Goal: Task Accomplishment & Management: Use online tool/utility

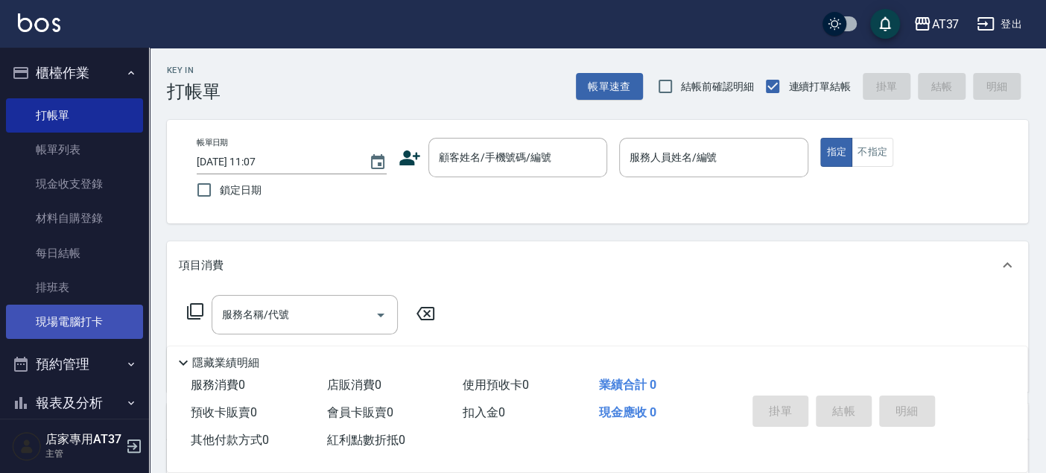
click at [101, 322] on link "現場電腦打卡" at bounding box center [74, 322] width 137 height 34
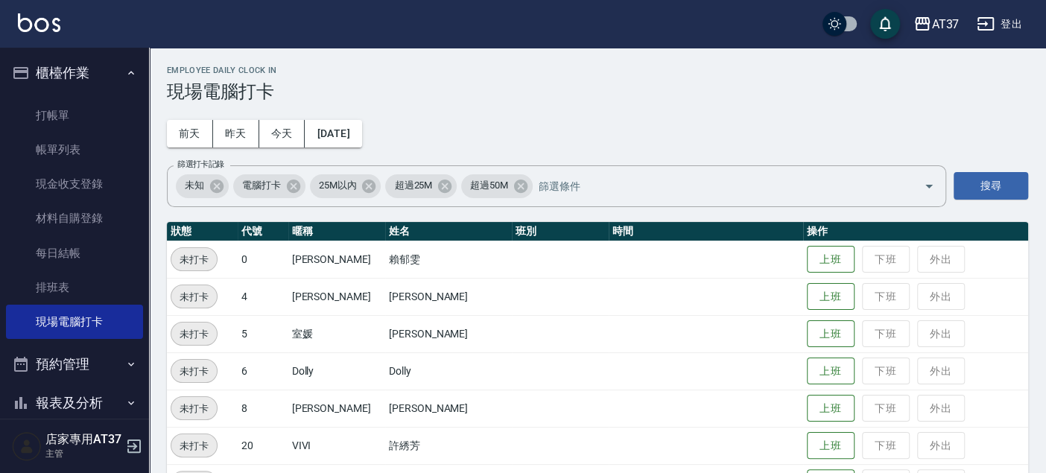
click at [803, 247] on td "上班 下班 外出" at bounding box center [915, 259] width 225 height 37
click at [807, 257] on button "上班" at bounding box center [831, 260] width 48 height 26
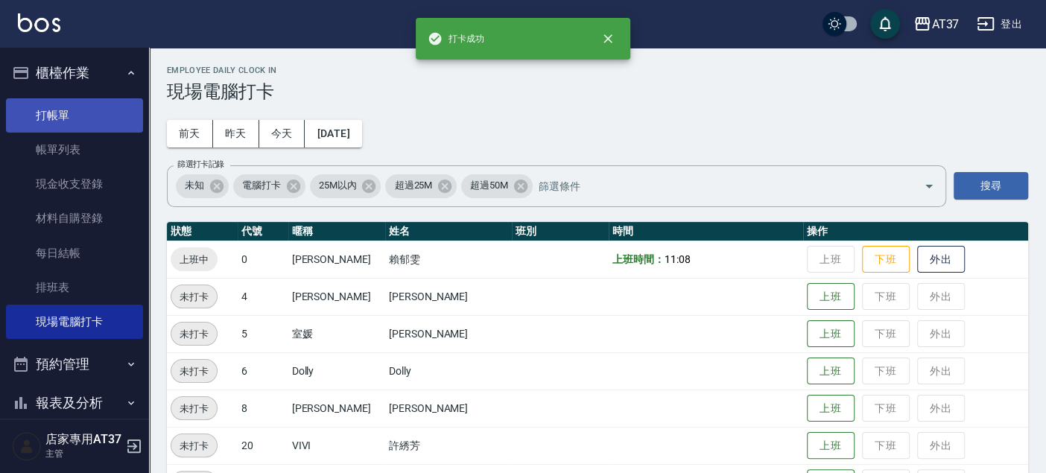
click at [60, 115] on link "打帳單" at bounding box center [74, 115] width 137 height 34
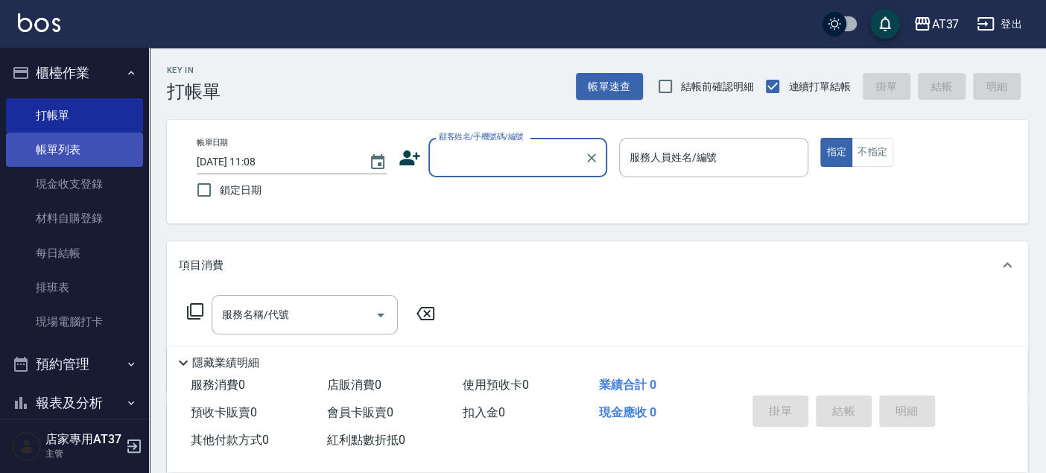
click at [68, 142] on link "帳單列表" at bounding box center [74, 150] width 137 height 34
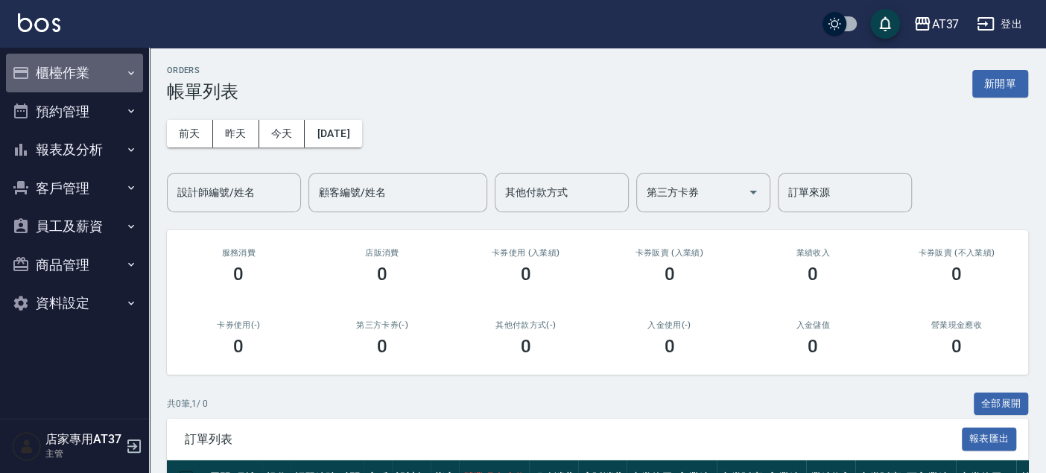
click at [76, 76] on button "櫃檯作業" at bounding box center [74, 73] width 137 height 39
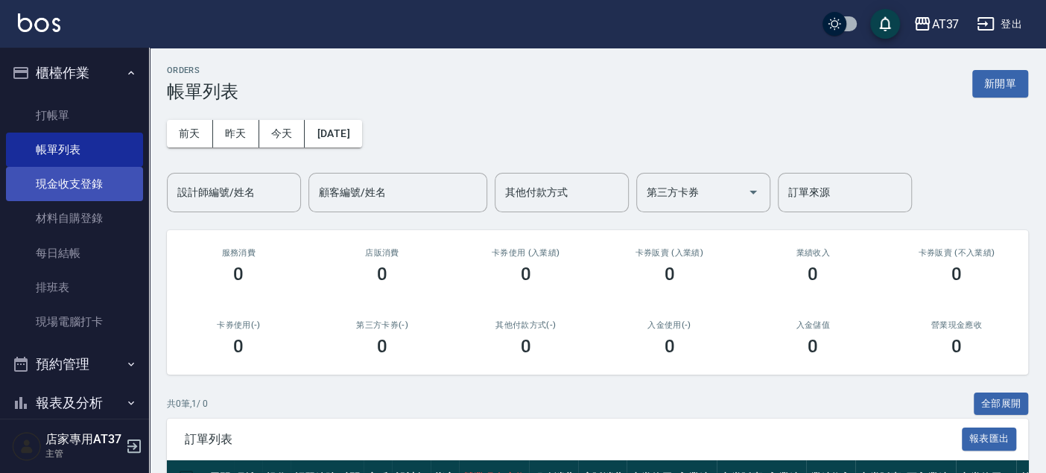
click at [100, 180] on link "現金收支登錄" at bounding box center [74, 184] width 137 height 34
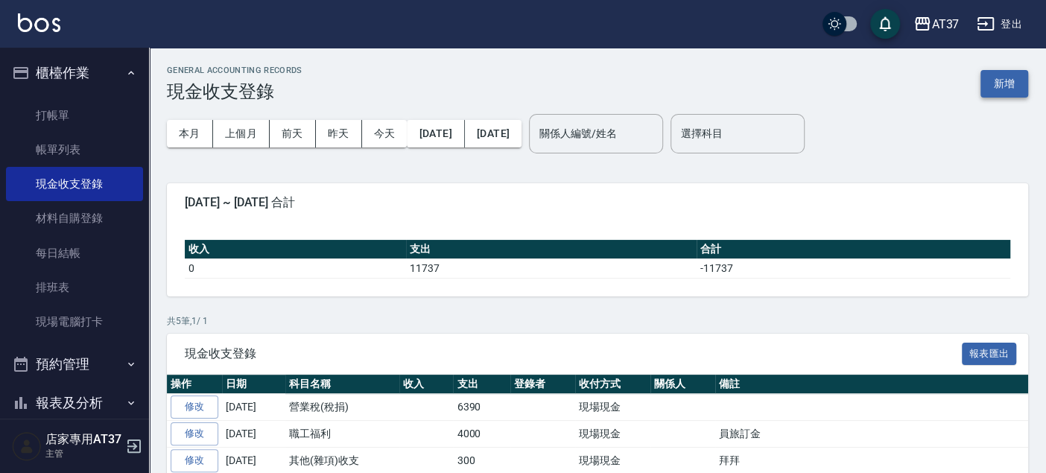
click at [1013, 84] on button "新增" at bounding box center [1004, 84] width 48 height 28
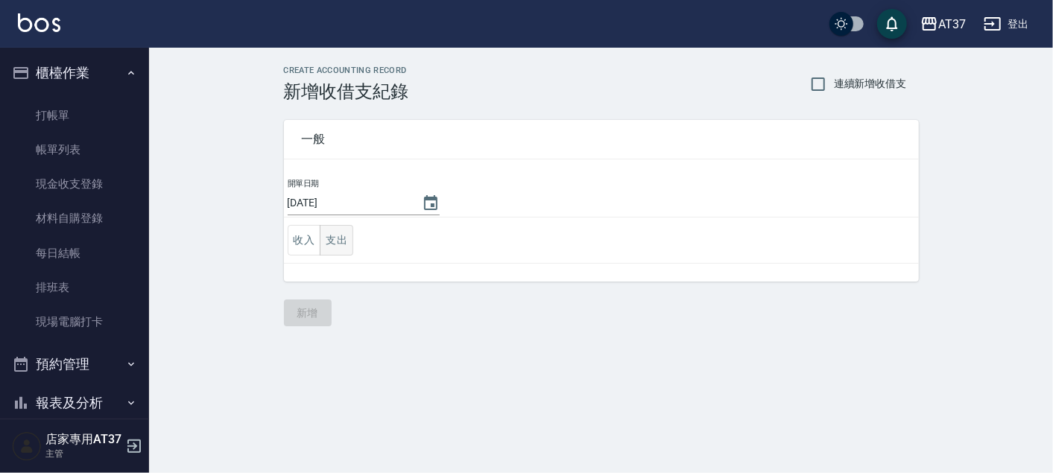
click at [340, 237] on button "支出" at bounding box center [337, 240] width 34 height 31
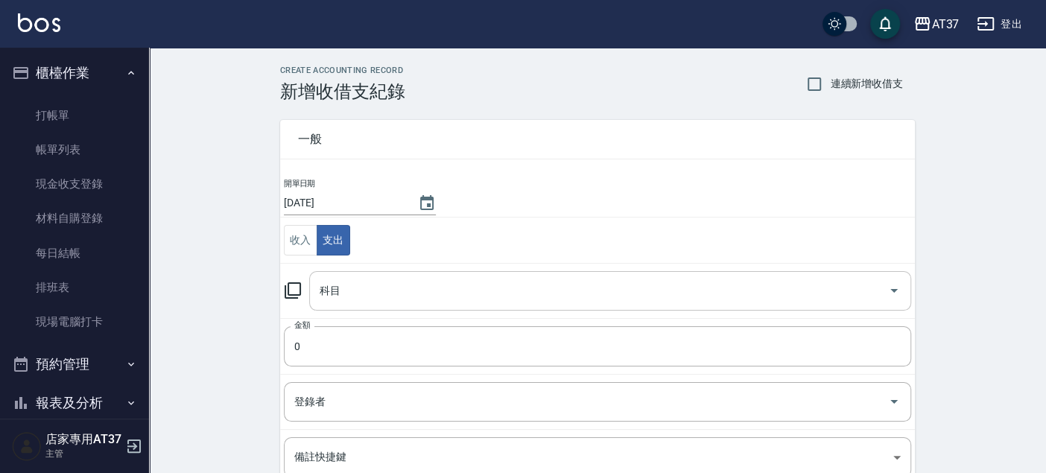
click at [354, 291] on input "科目" at bounding box center [599, 291] width 566 height 26
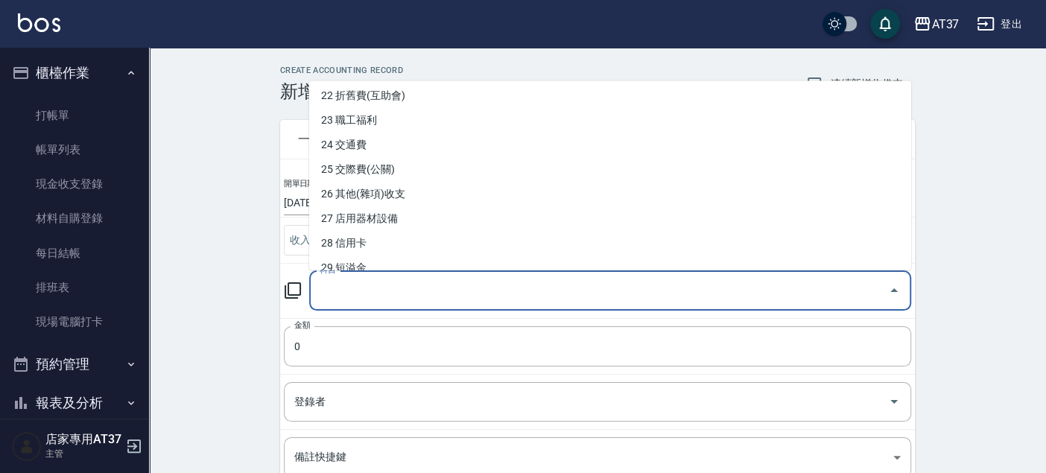
scroll to position [579, 0]
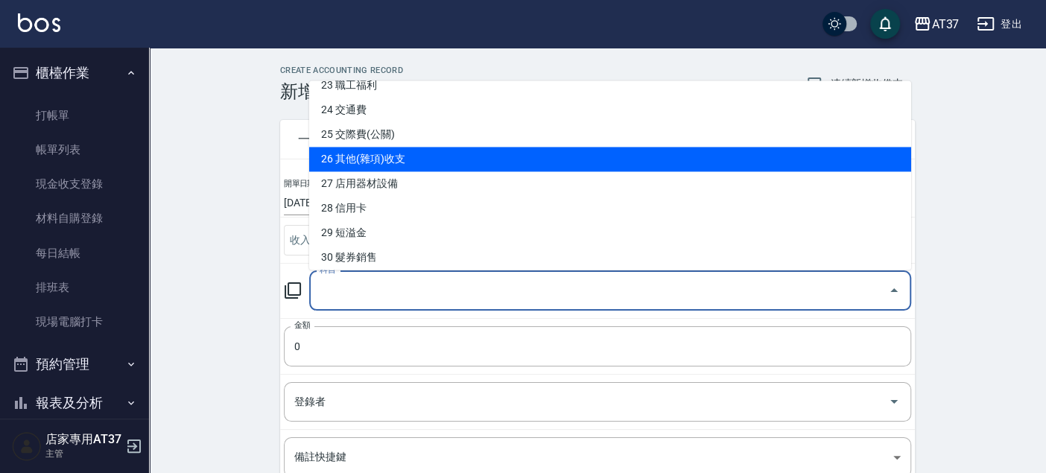
click at [440, 157] on li "26 其他(雜項)收支" at bounding box center [610, 159] width 602 height 25
type input "26 其他(雜項)收支"
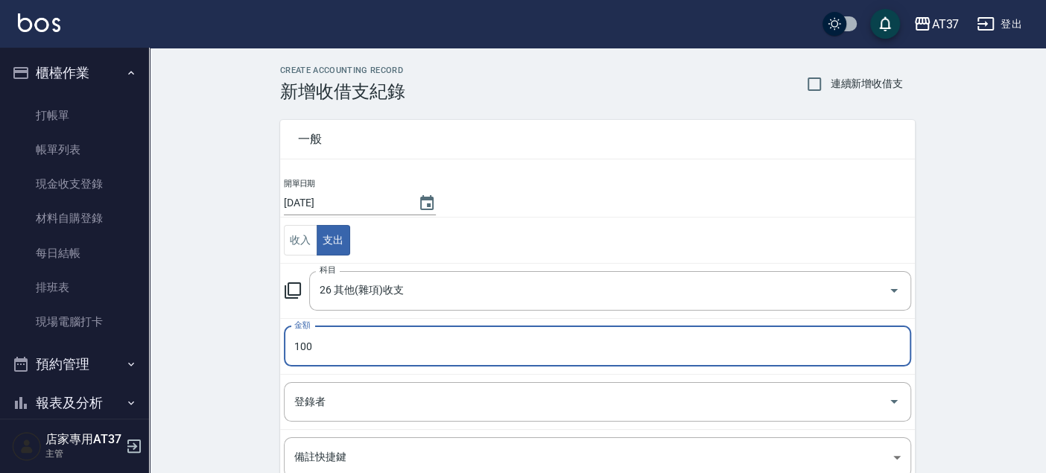
type input "100"
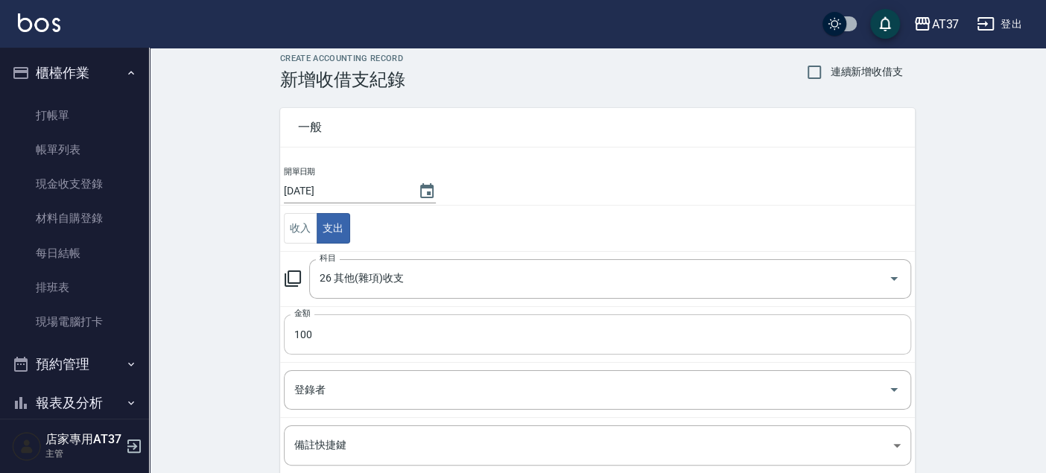
scroll to position [165, 0]
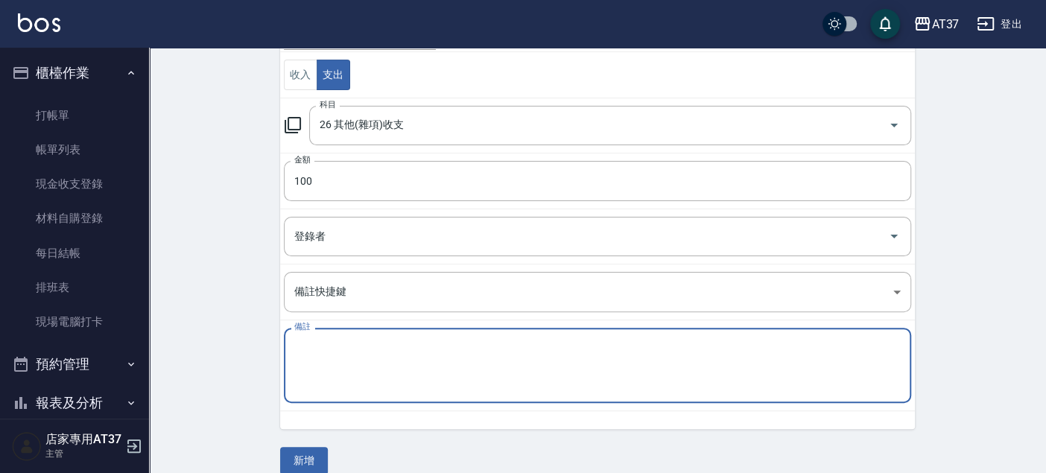
click at [358, 351] on textarea "備註" at bounding box center [597, 365] width 606 height 51
type textarea "2"
type textarea "電池*1"
click at [292, 466] on button "新增" at bounding box center [304, 461] width 48 height 28
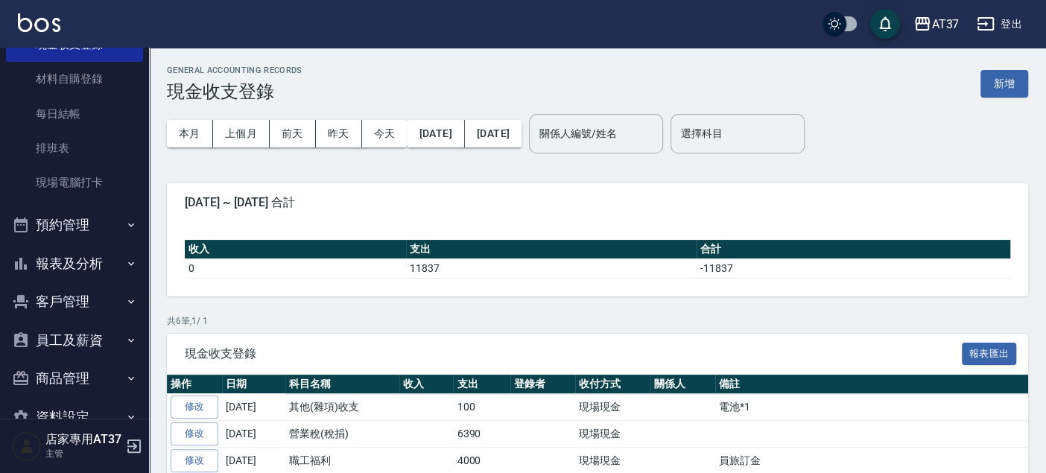
scroll to position [173, 0]
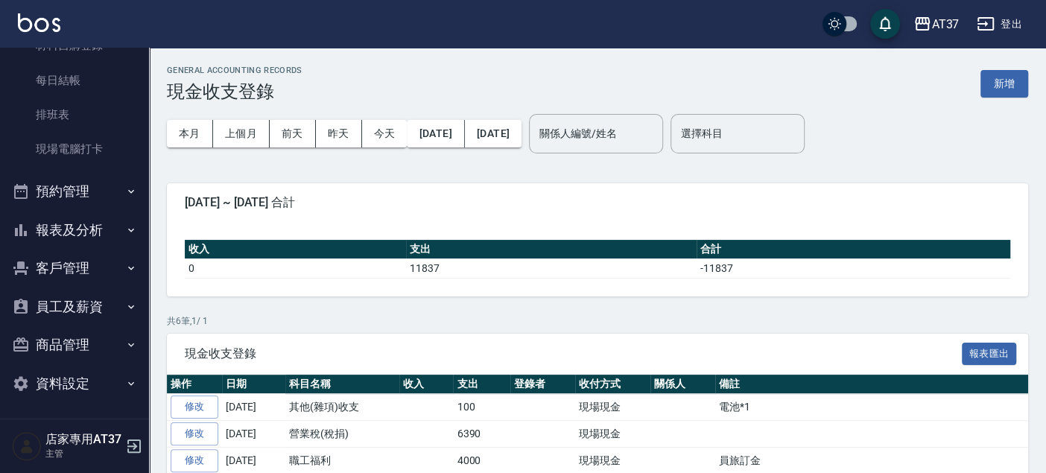
click at [75, 227] on button "報表及分析" at bounding box center [74, 230] width 137 height 39
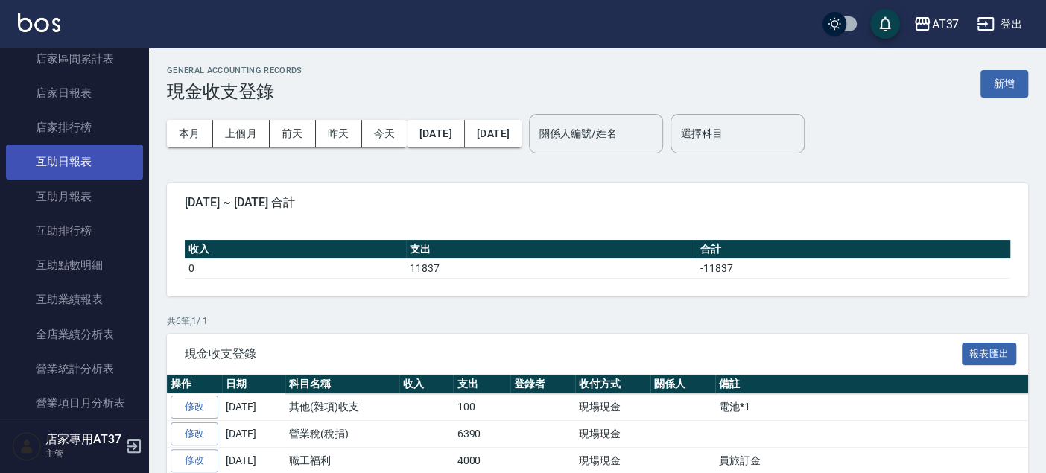
scroll to position [587, 0]
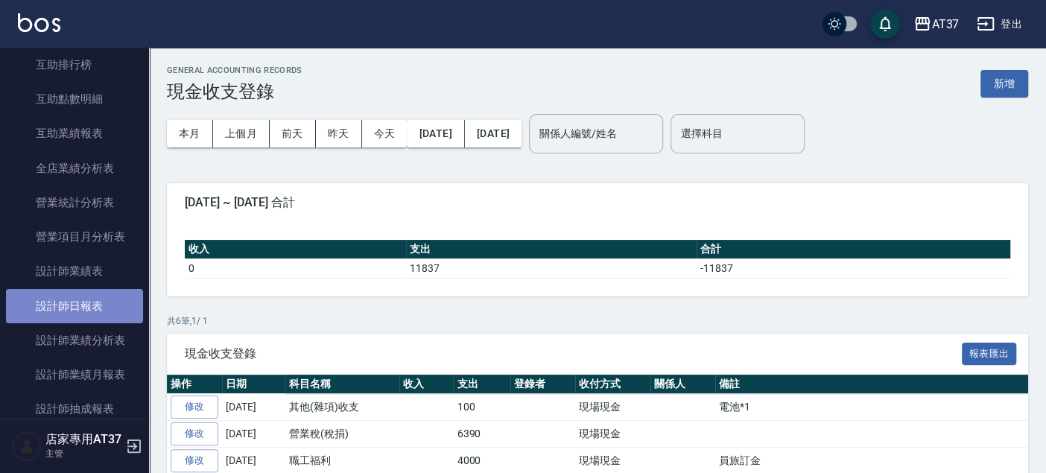
click at [110, 303] on link "設計師日報表" at bounding box center [74, 306] width 137 height 34
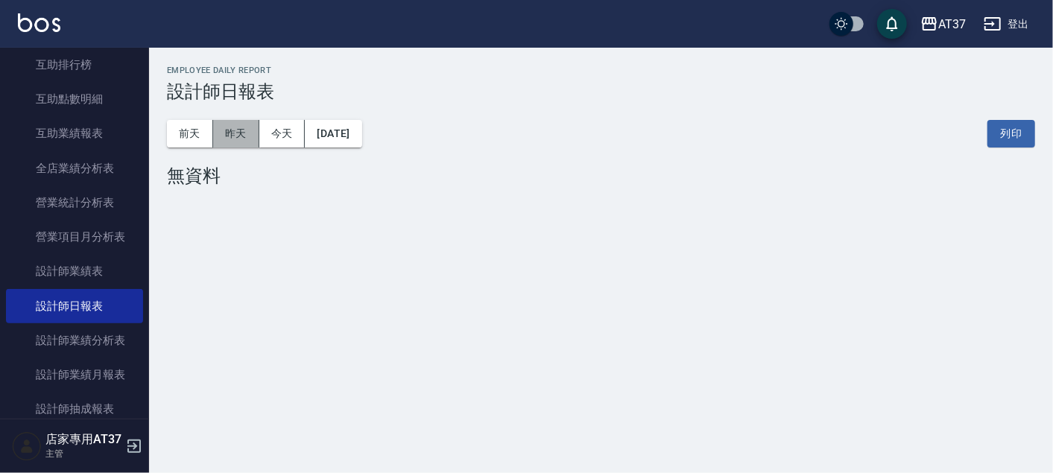
click at [223, 139] on button "昨天" at bounding box center [236, 134] width 46 height 28
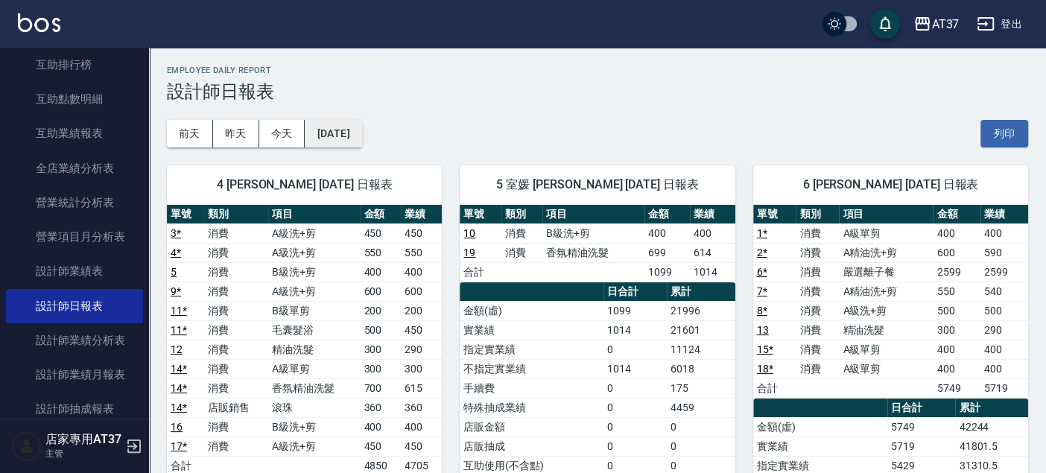
click at [326, 131] on button "2025/08/10" at bounding box center [333, 134] width 57 height 28
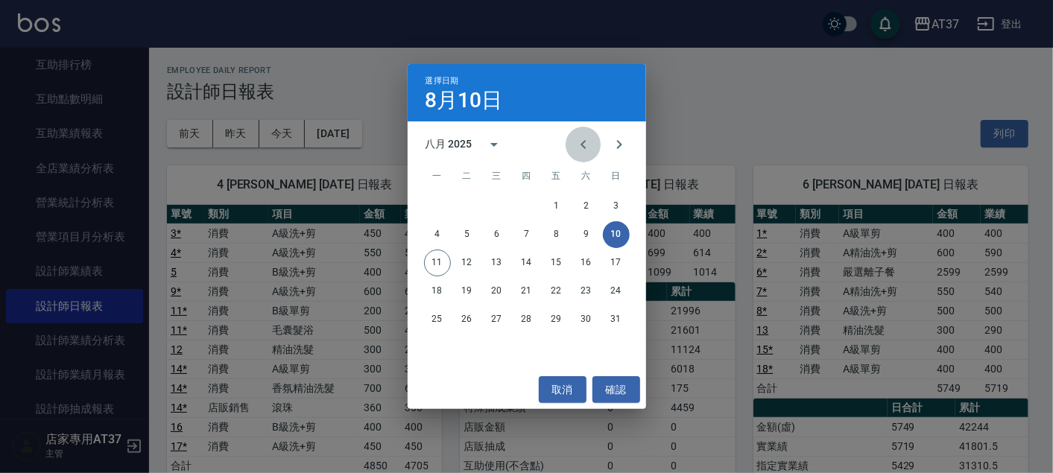
click at [596, 150] on button "Previous month" at bounding box center [583, 145] width 36 height 36
click at [525, 231] on button "10" at bounding box center [526, 234] width 27 height 27
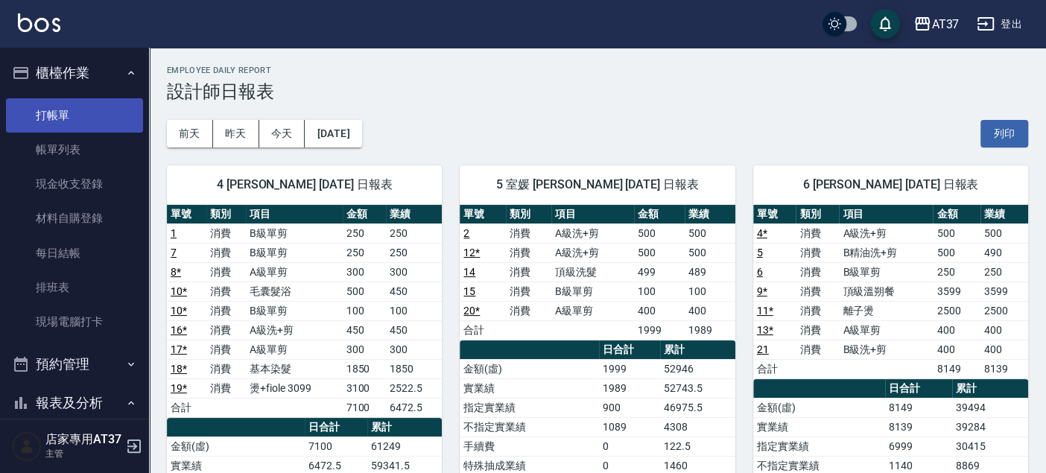
click at [63, 107] on link "打帳單" at bounding box center [74, 115] width 137 height 34
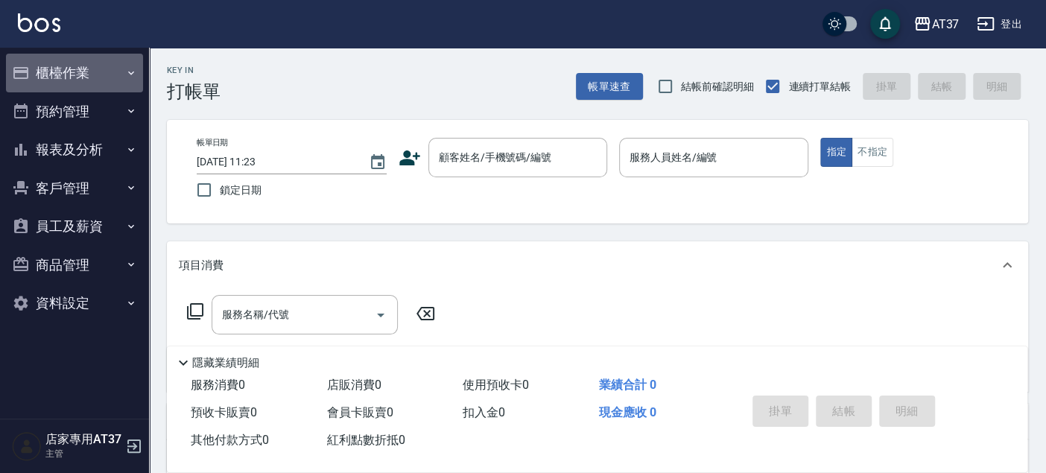
click at [74, 63] on button "櫃檯作業" at bounding box center [74, 73] width 137 height 39
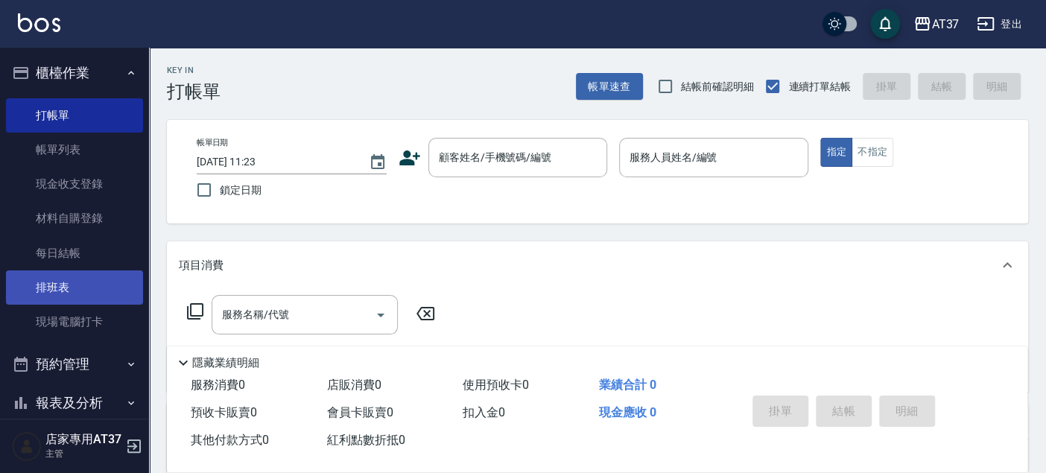
click at [92, 298] on link "排班表" at bounding box center [74, 287] width 137 height 34
